Goal: Check status: Check status

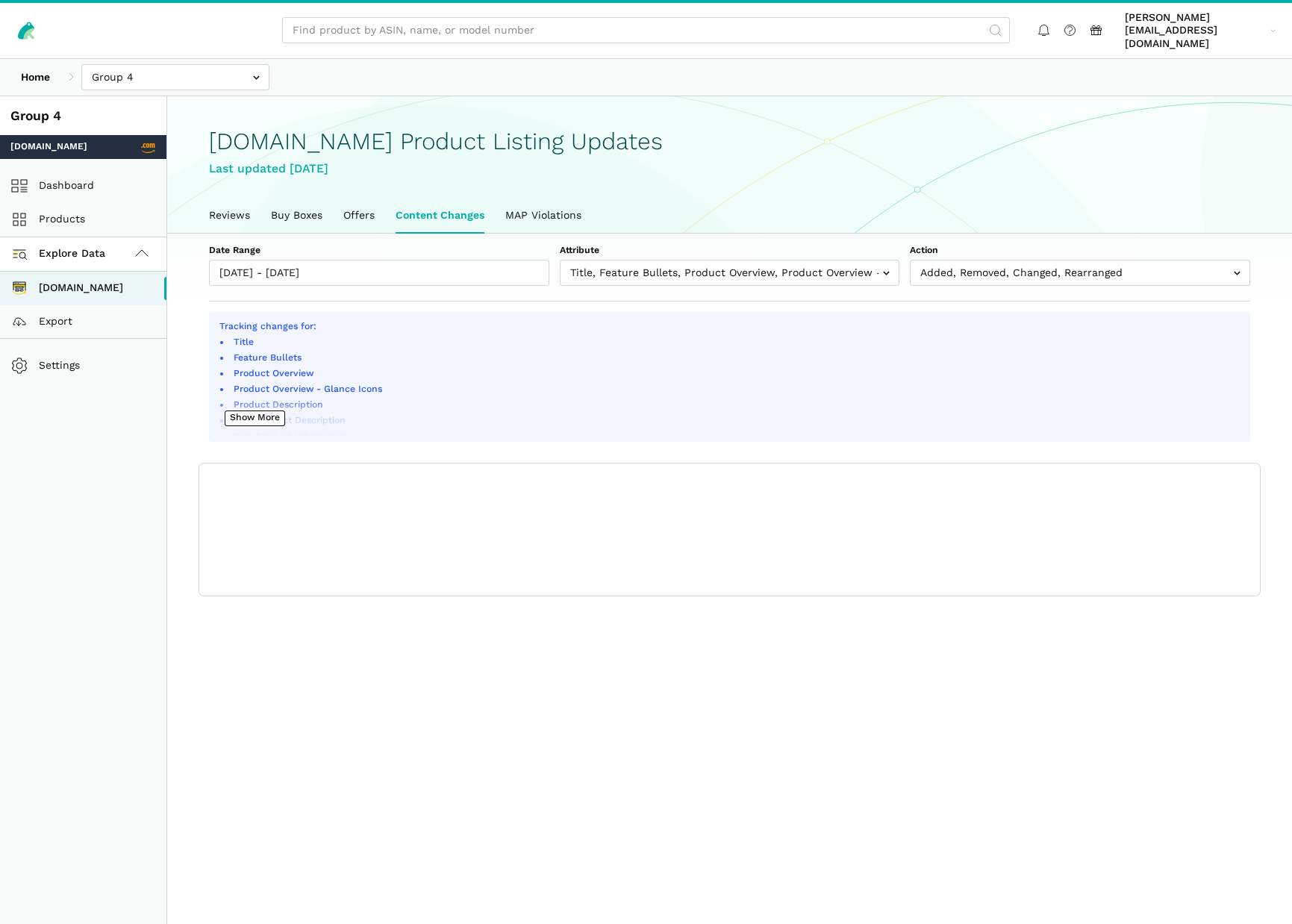
scroll to position [6, 0]
type input "[DATE]"
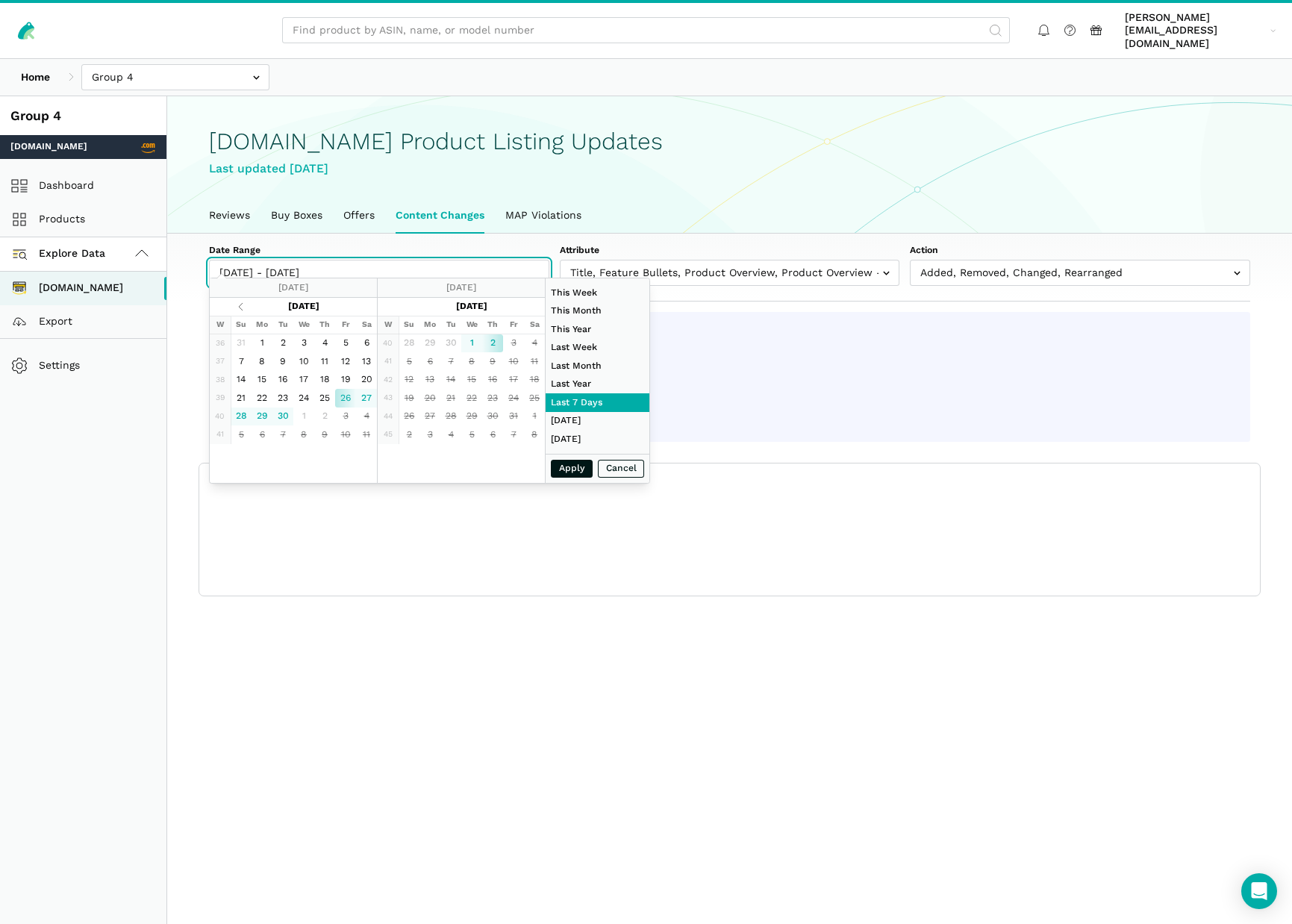
click at [261, 259] on input "[DATE] - [DATE]" at bounding box center [379, 272] width 341 height 26
click at [564, 473] on div "Apply Cancel" at bounding box center [598, 468] width 103 height 30
click at [565, 469] on div "Apply Cancel" at bounding box center [598, 468] width 103 height 30
type input "[DATE]"
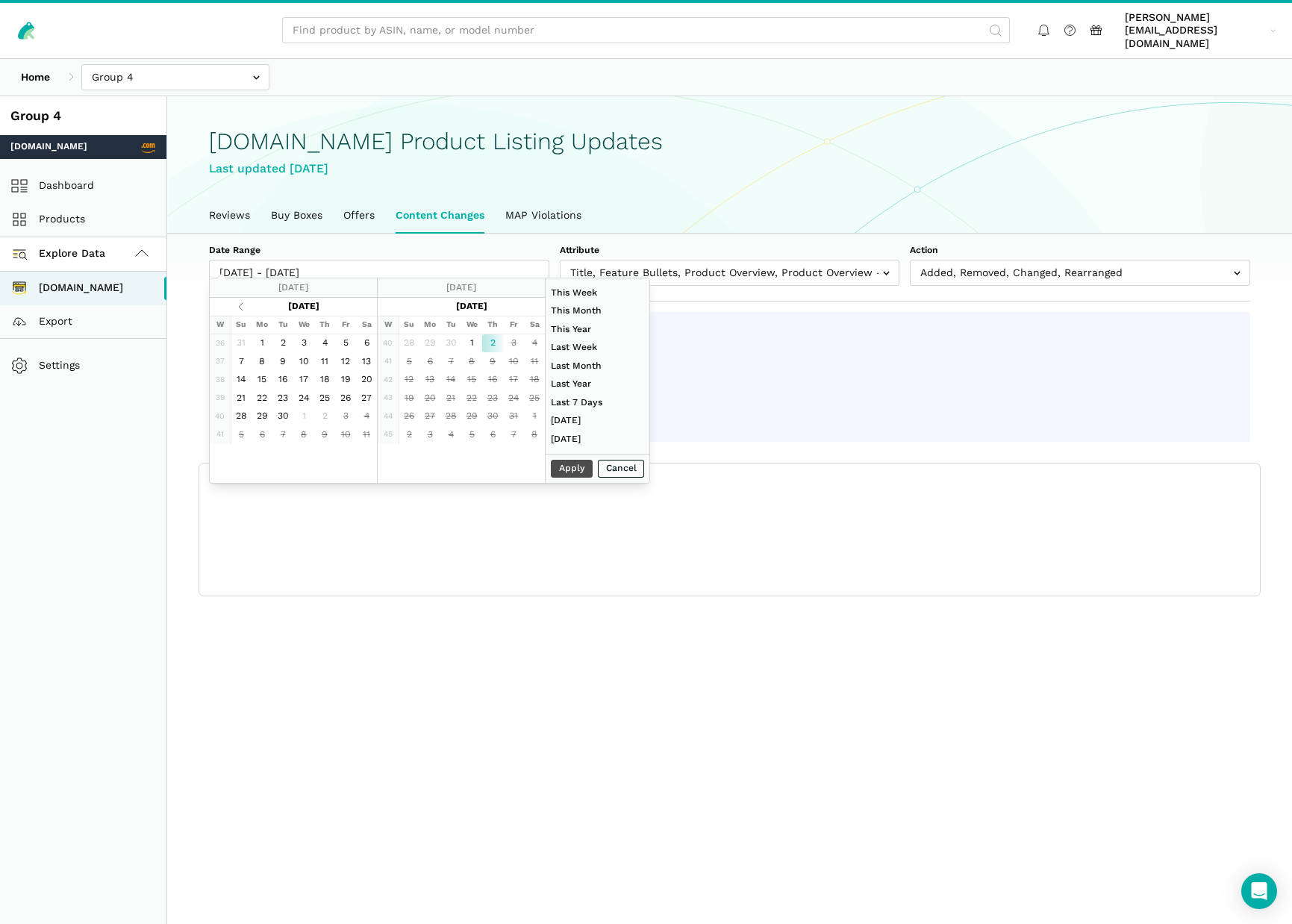
type input "[DATE]"
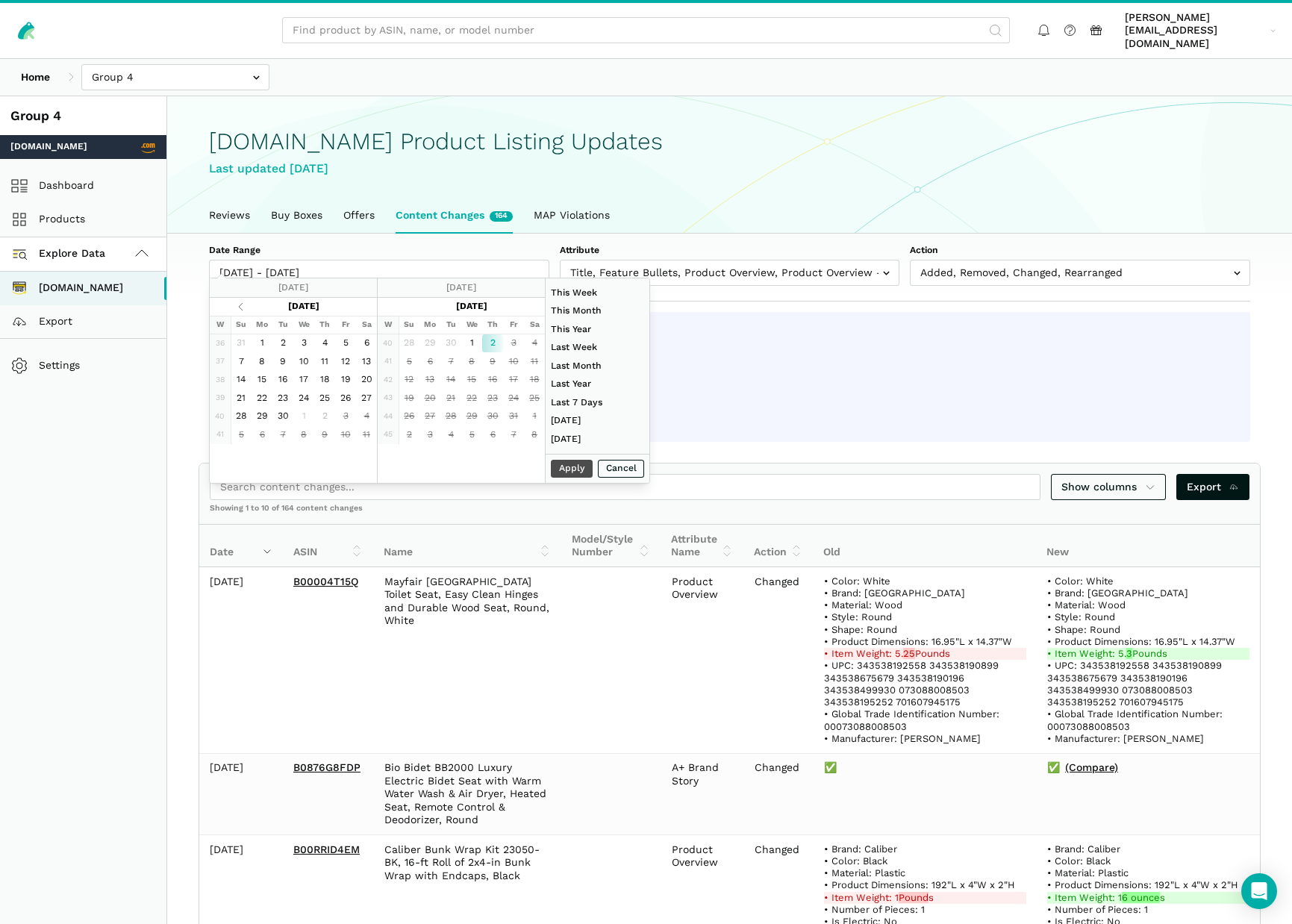
type input "[DATE]"
click at [578, 466] on button "Apply" at bounding box center [571, 469] width 42 height 18
type input "[DATE] - [DATE]"
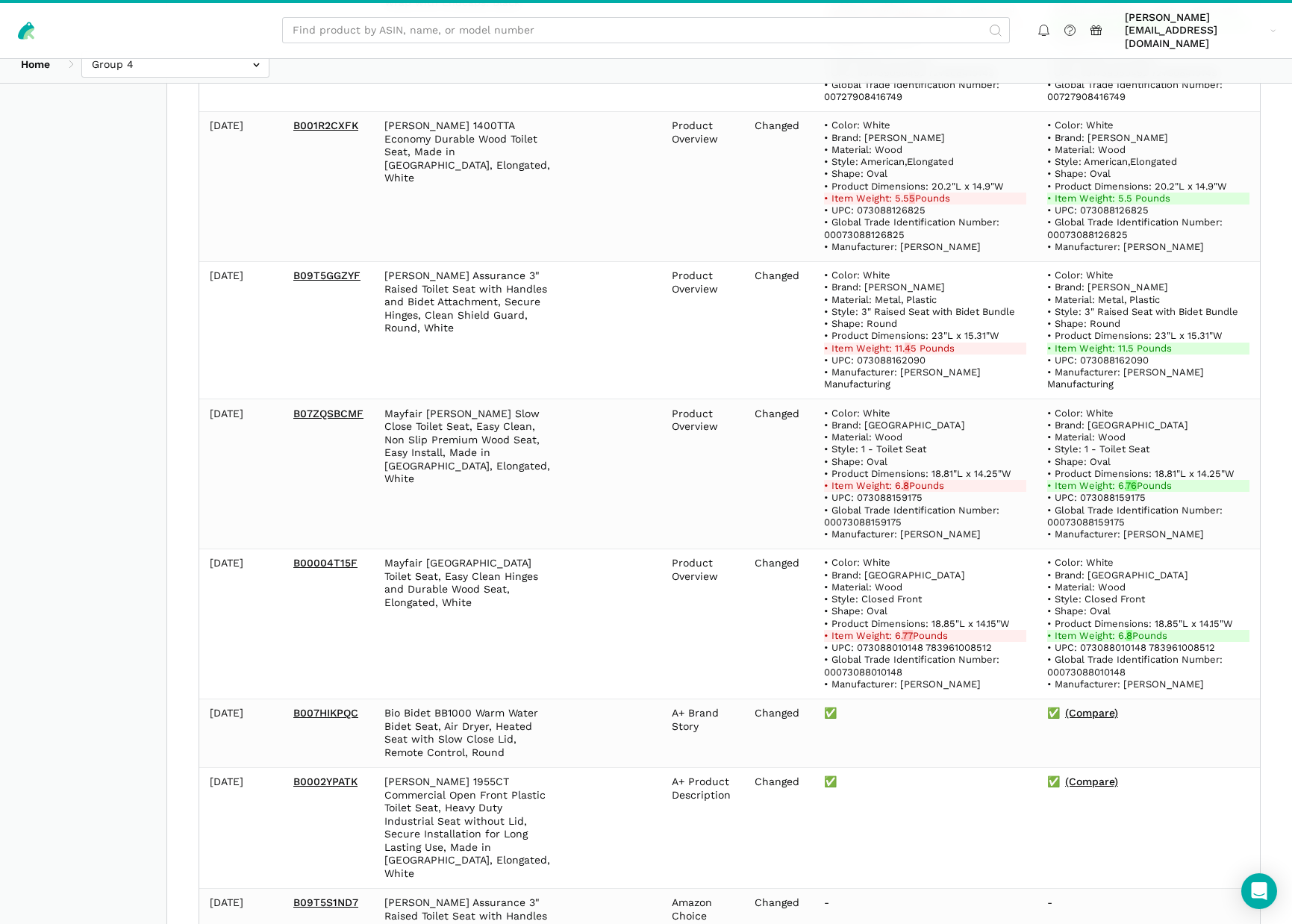
scroll to position [947, 0]
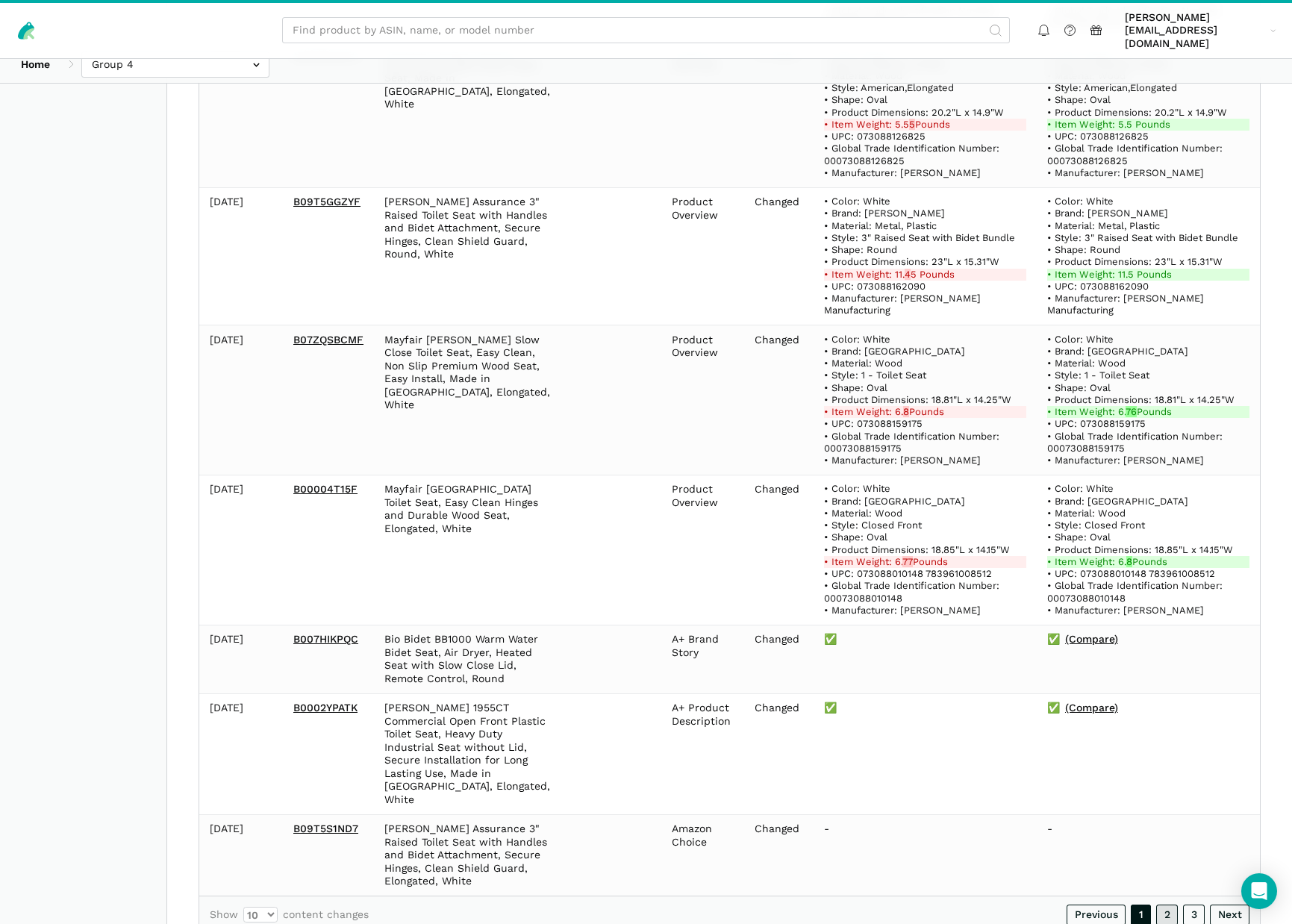
click at [1175, 905] on link "2" at bounding box center [1166, 915] width 21 height 21
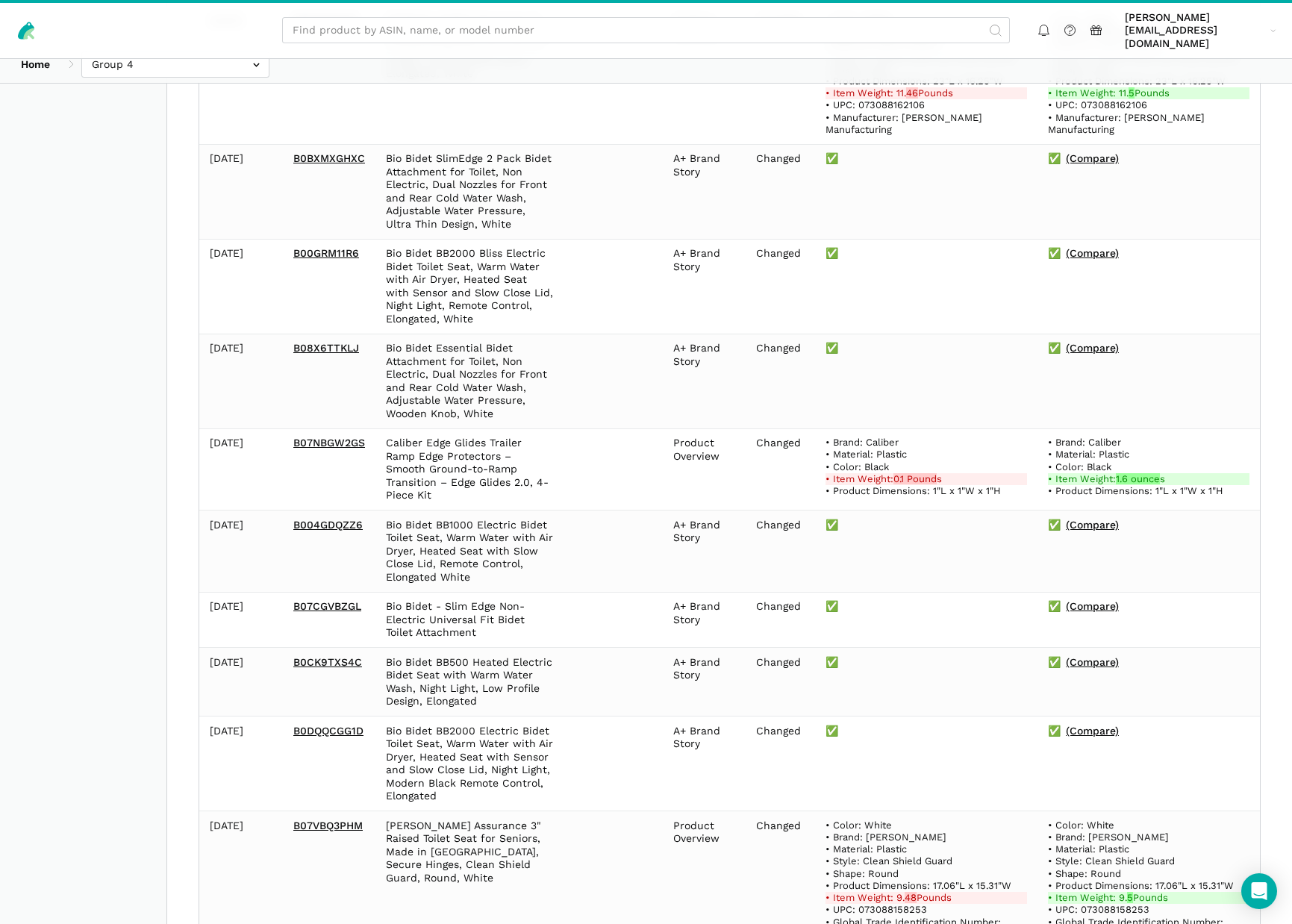
scroll to position [647, 0]
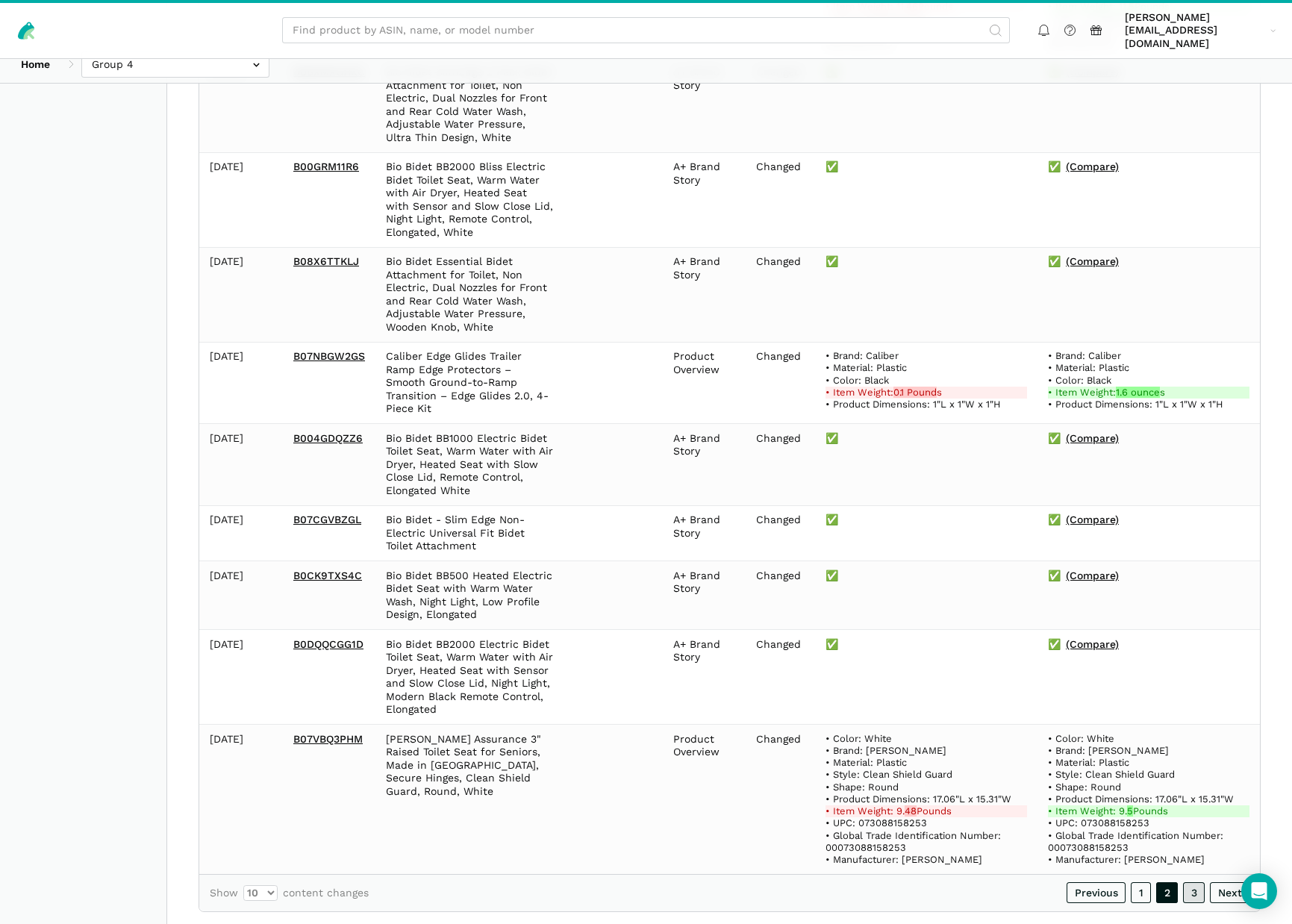
click at [1192, 882] on link "3" at bounding box center [1193, 892] width 21 height 21
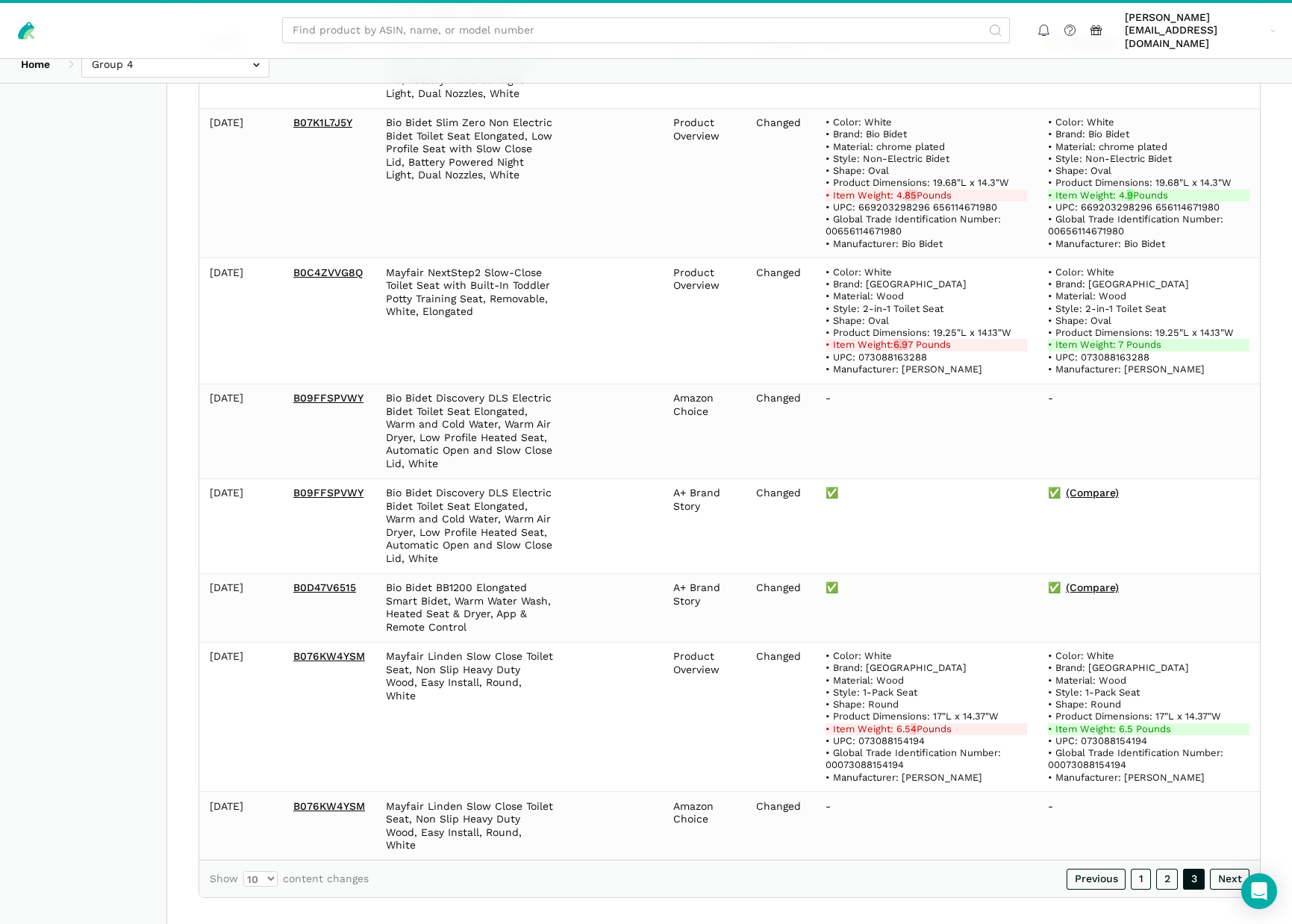
scroll to position [706, 0]
